Goal: Task Accomplishment & Management: Manage account settings

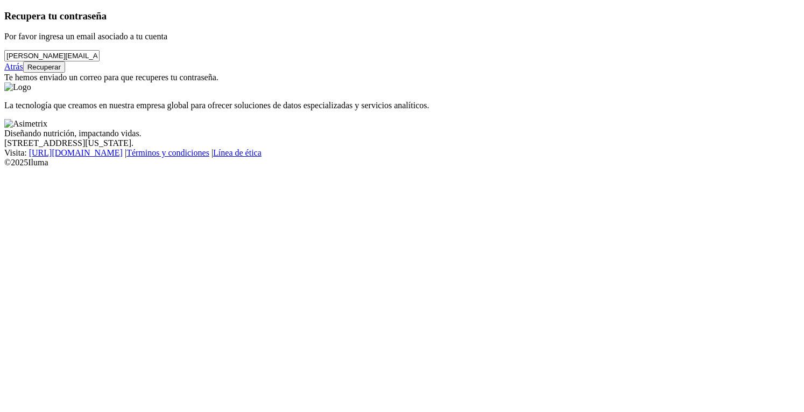
click at [100, 61] on input "[PERSON_NAME][EMAIL_ADDRESS][PERSON_NAME][DOMAIN_NAME]" at bounding box center [51, 55] width 95 height 11
click at [65, 73] on button "Recuperar" at bounding box center [44, 66] width 42 height 11
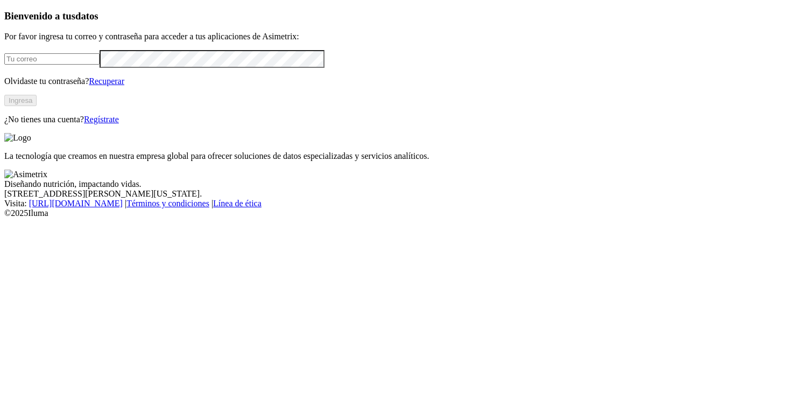
click at [100, 65] on input "email" at bounding box center [51, 58] width 95 height 11
type input "[PERSON_NAME][EMAIL_ADDRESS][PERSON_NAME][DOMAIN_NAME]"
click at [37, 106] on button "Ingresa" at bounding box center [20, 100] width 32 height 11
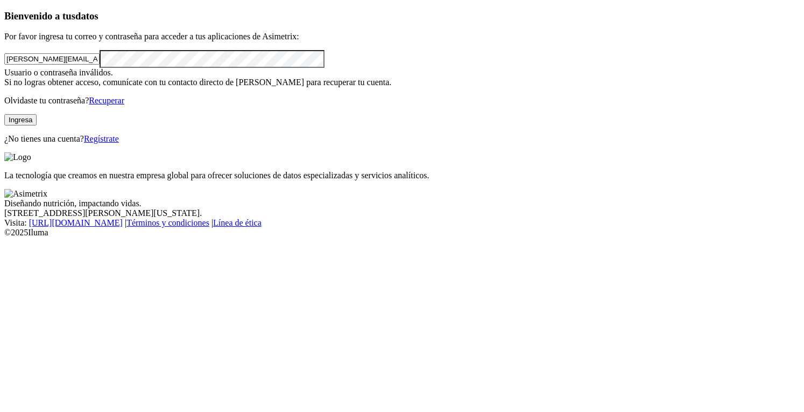
click at [37, 125] on button "Ingresa" at bounding box center [20, 119] width 32 height 11
